Goal: Information Seeking & Learning: Learn about a topic

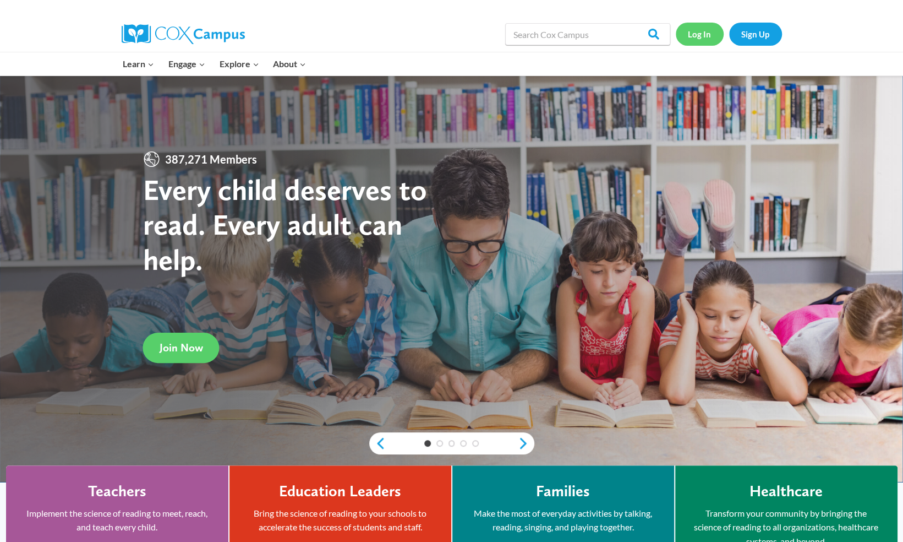
click at [700, 36] on link "Log In" at bounding box center [700, 34] width 48 height 23
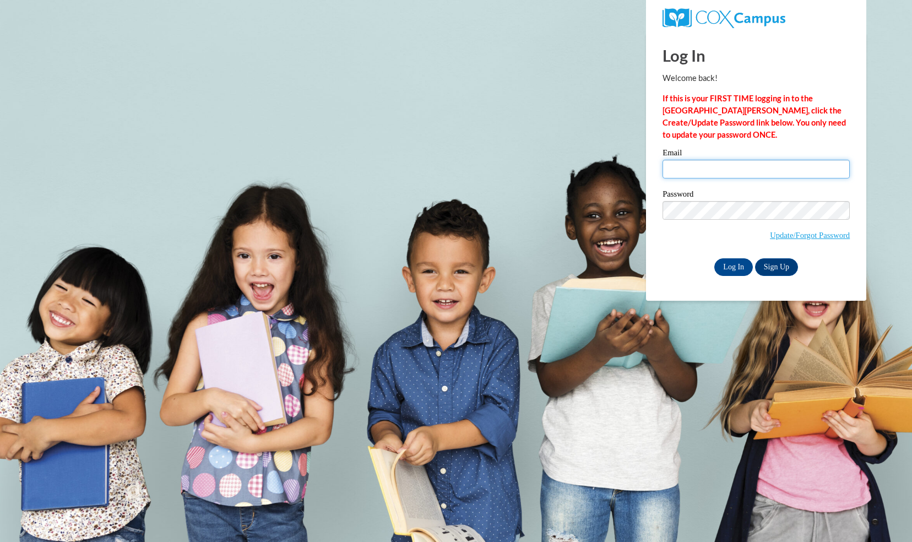
click at [672, 171] on input "Email" at bounding box center [755, 169] width 187 height 19
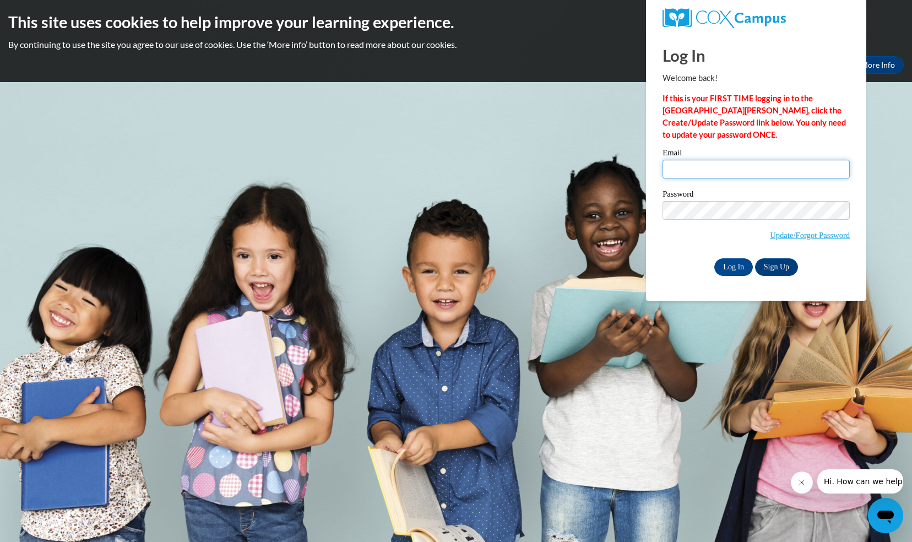
type input "wfcobb.ehs@gmail.com"
click at [731, 267] on input "Log In" at bounding box center [733, 267] width 39 height 18
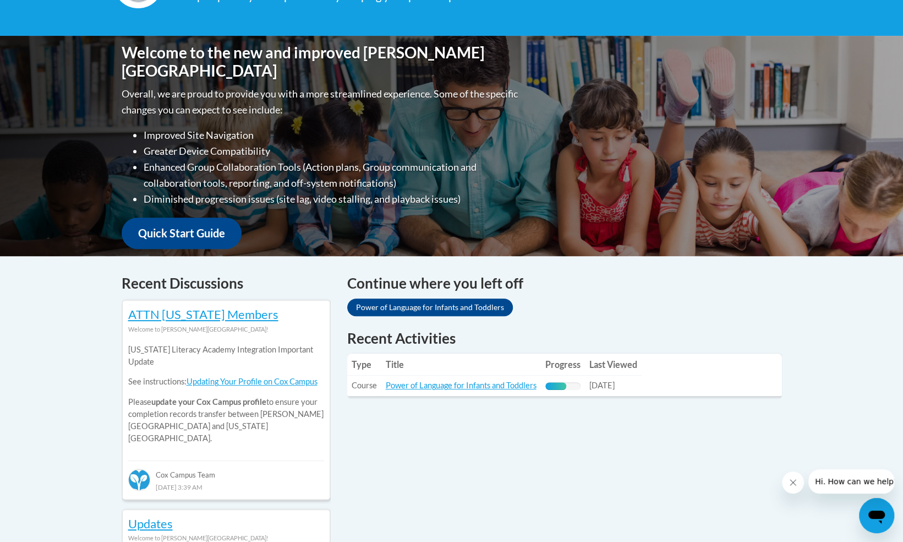
scroll to position [234, 0]
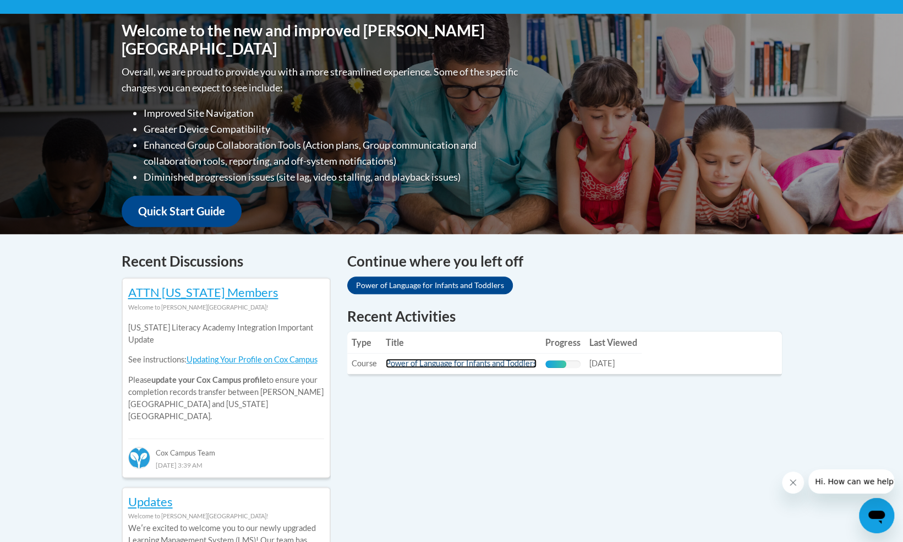
click at [436, 359] on link "Power of Language for Infants and Toddlers" at bounding box center [461, 362] width 151 height 9
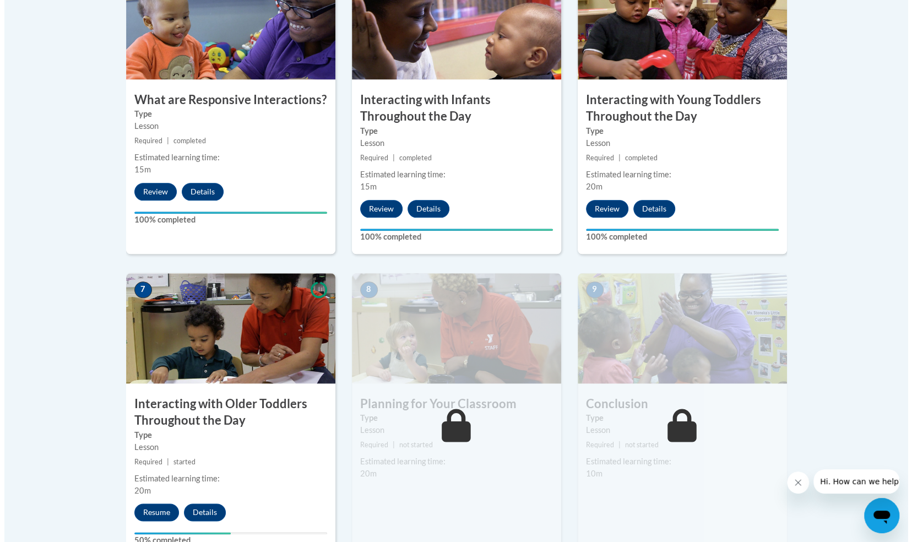
scroll to position [749, 0]
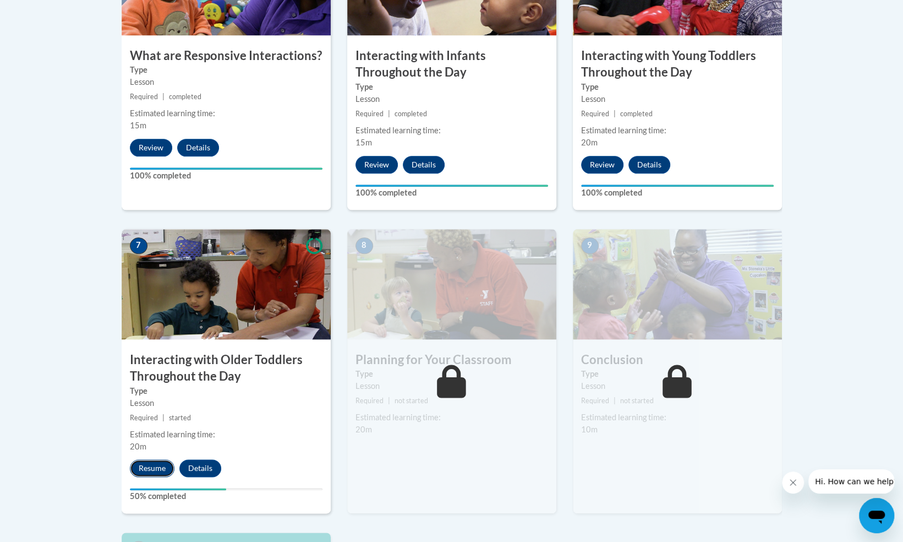
click at [152, 459] on button "Resume" at bounding box center [152, 468] width 45 height 18
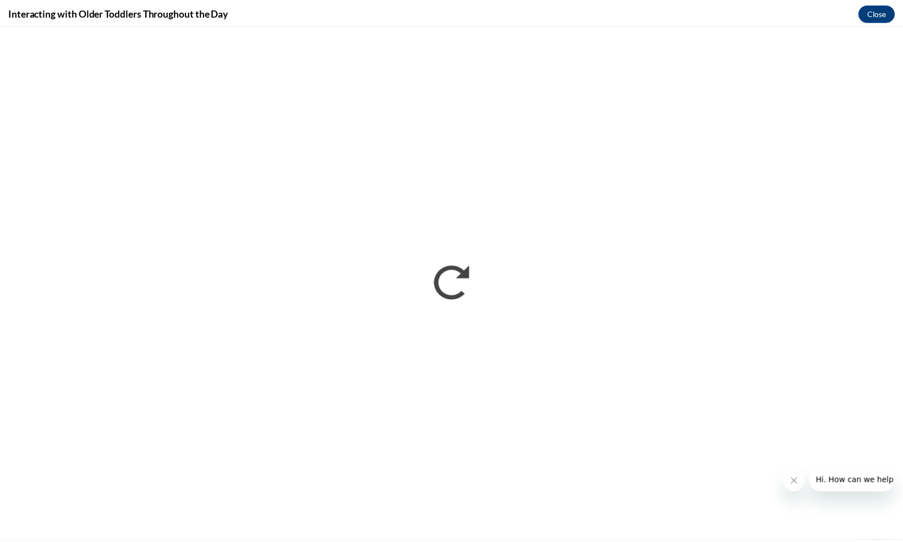
scroll to position [0, 0]
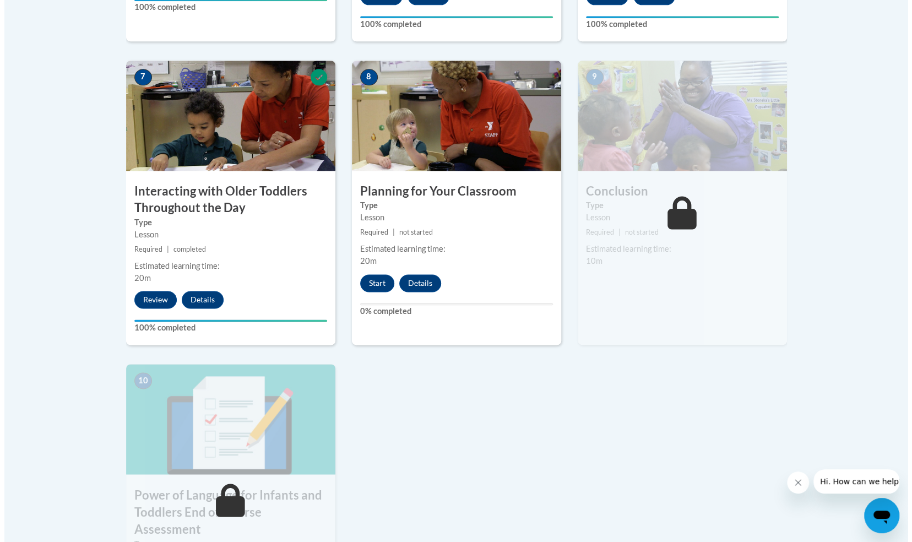
scroll to position [917, 0]
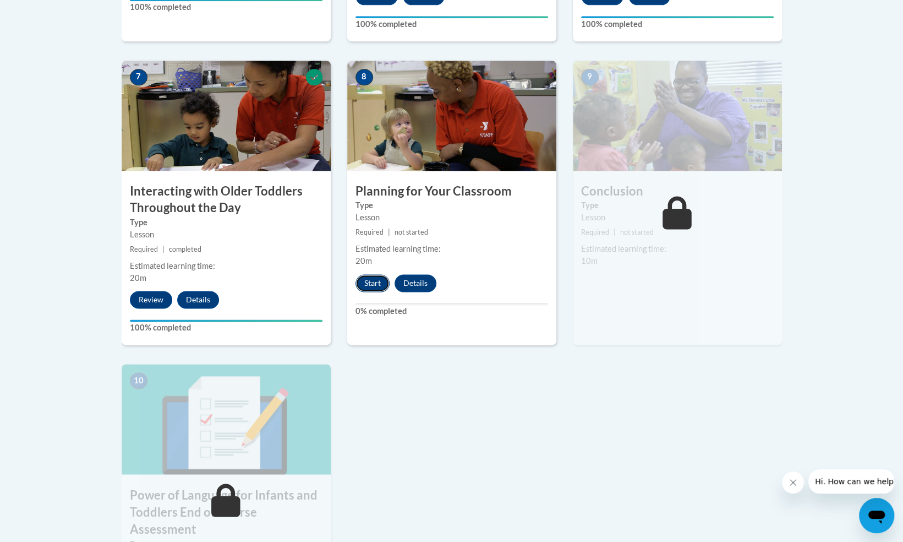
click at [370, 274] on button "Start" at bounding box center [373, 283] width 34 height 18
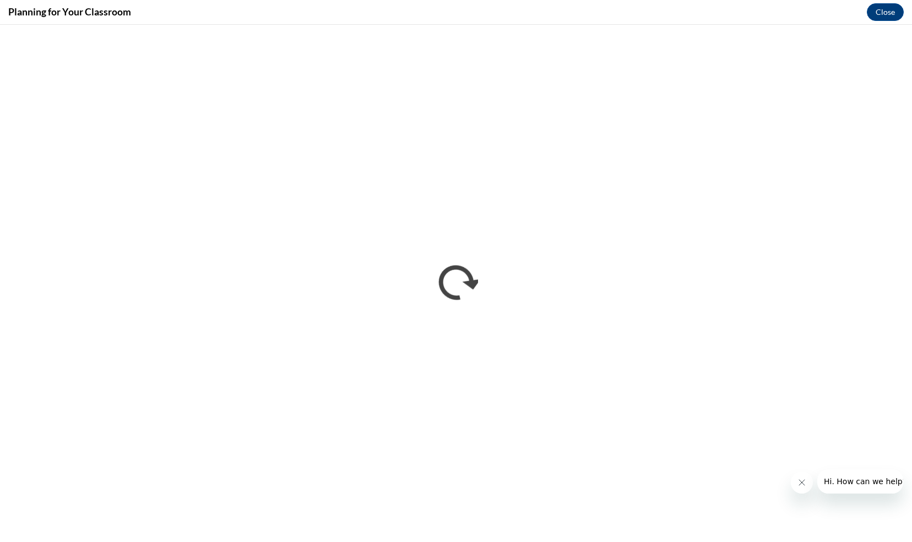
scroll to position [0, 0]
